Goal: Navigation & Orientation: Find specific page/section

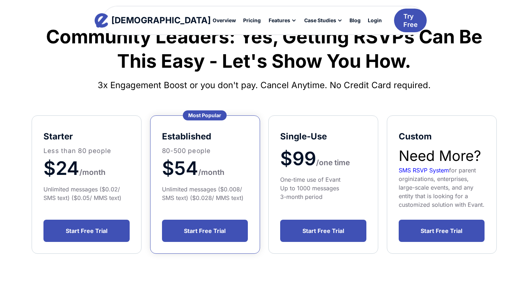
scroll to position [64, 0]
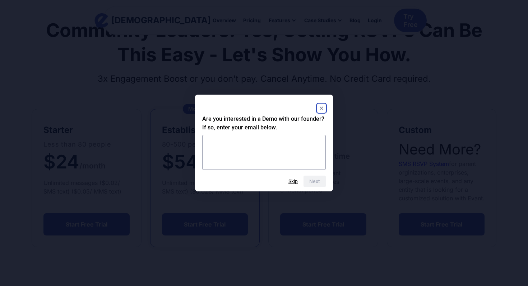
click at [323, 107] on rect "Close" at bounding box center [321, 108] width 9 height 9
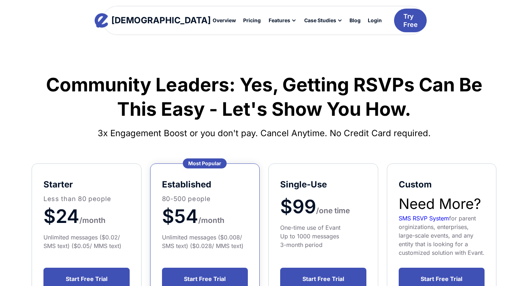
scroll to position [0, 0]
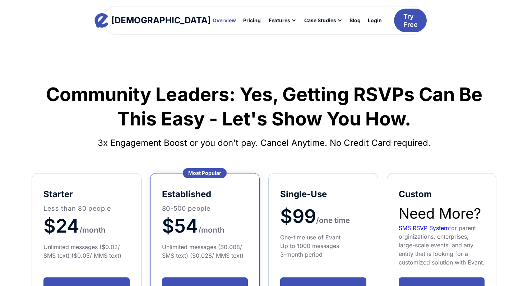
click at [212, 21] on div "Overview" at bounding box center [223, 20] width 23 height 5
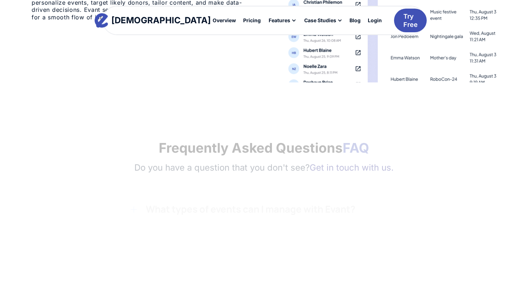
scroll to position [1094, 0]
